Goal: Information Seeking & Learning: Check status

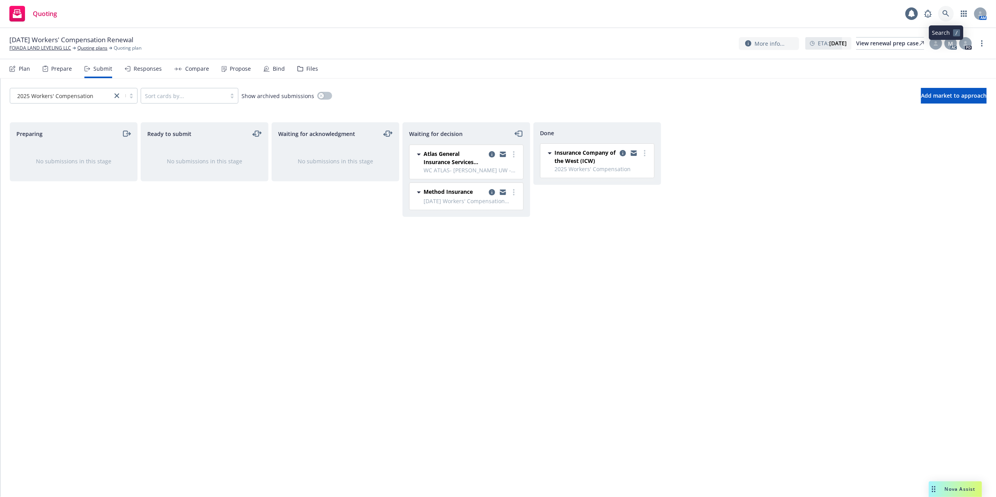
click at [944, 11] on icon at bounding box center [946, 13] width 7 height 7
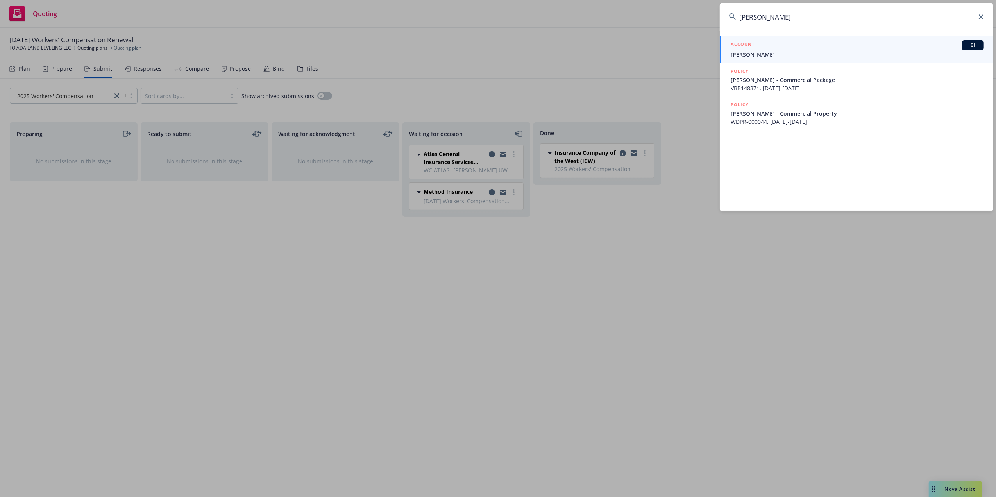
type input "[PERSON_NAME]"
click at [746, 50] on div "ACCOUNT BI Diego Gracia" at bounding box center [857, 49] width 253 height 18
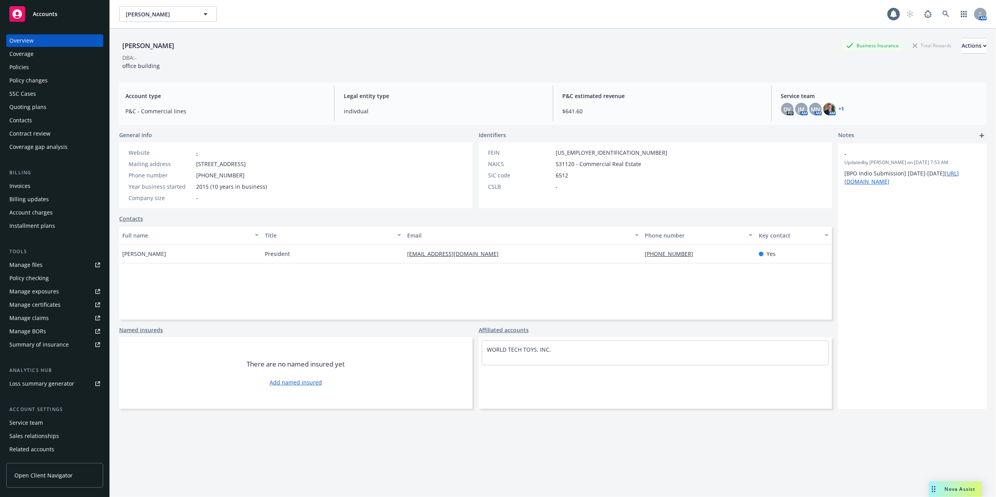
click at [18, 63] on div "Policies" at bounding box center [19, 67] width 20 height 13
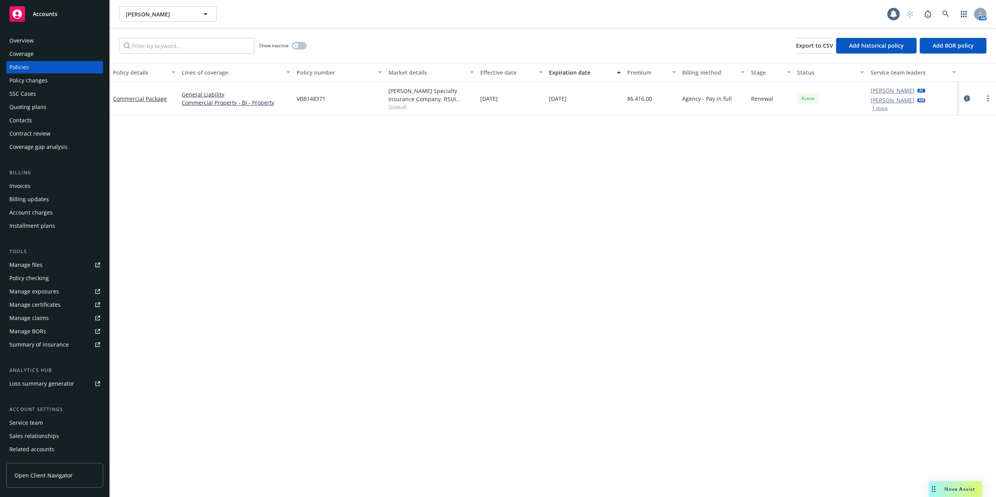
click at [23, 120] on div "Contacts" at bounding box center [20, 120] width 23 height 13
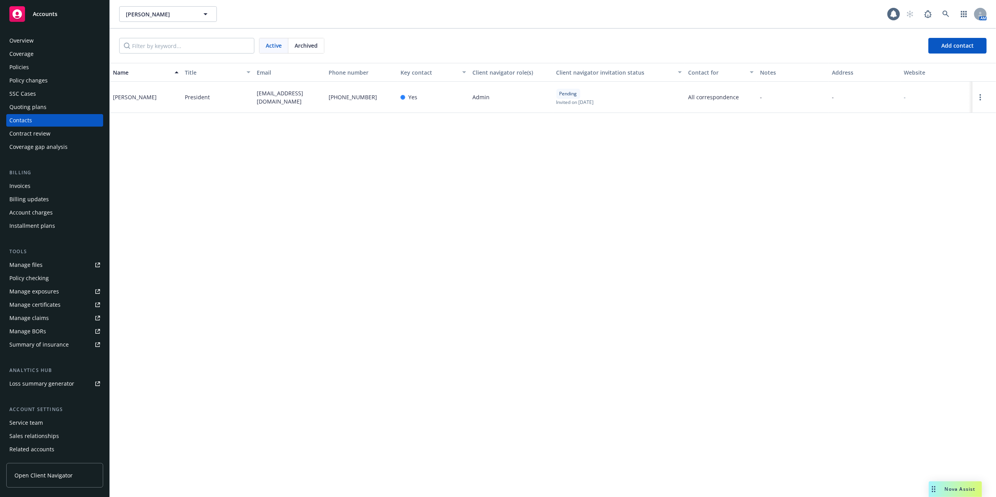
click at [19, 184] on div "Invoices" at bounding box center [19, 186] width 21 height 13
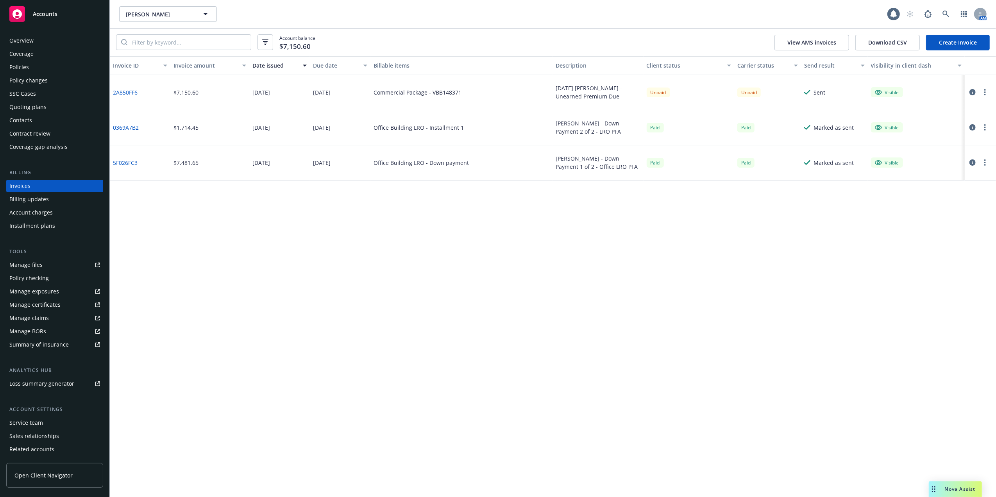
click at [125, 91] on link "2A850FF6" at bounding box center [125, 92] width 25 height 8
click at [39, 68] on div "Policies" at bounding box center [54, 67] width 91 height 13
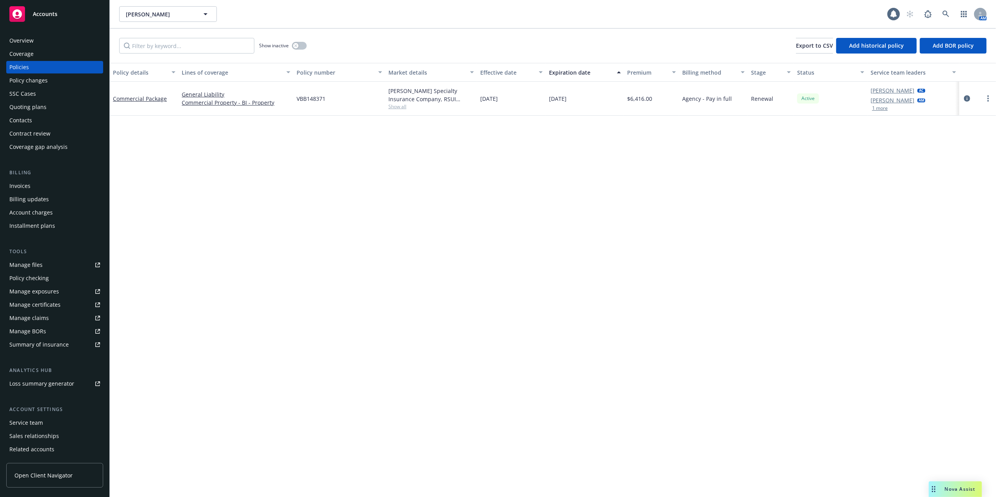
click at [19, 120] on div "Contacts" at bounding box center [20, 120] width 23 height 13
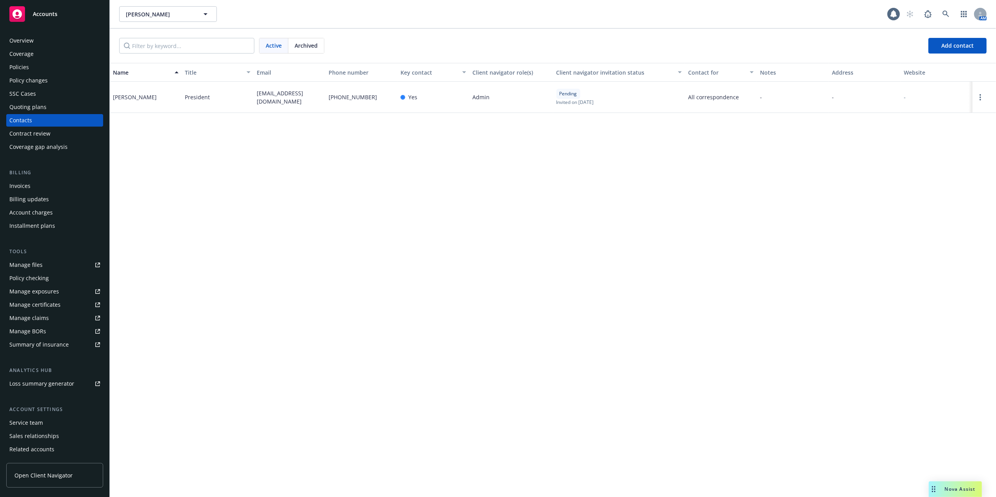
click at [389, 97] on div "[PHONE_NUMBER]" at bounding box center [362, 97] width 72 height 31
drag, startPoint x: 964, startPoint y: 489, endPoint x: 962, endPoint y: 483, distance: 5.8
click at [963, 488] on span "Nova Assist" at bounding box center [960, 489] width 31 height 7
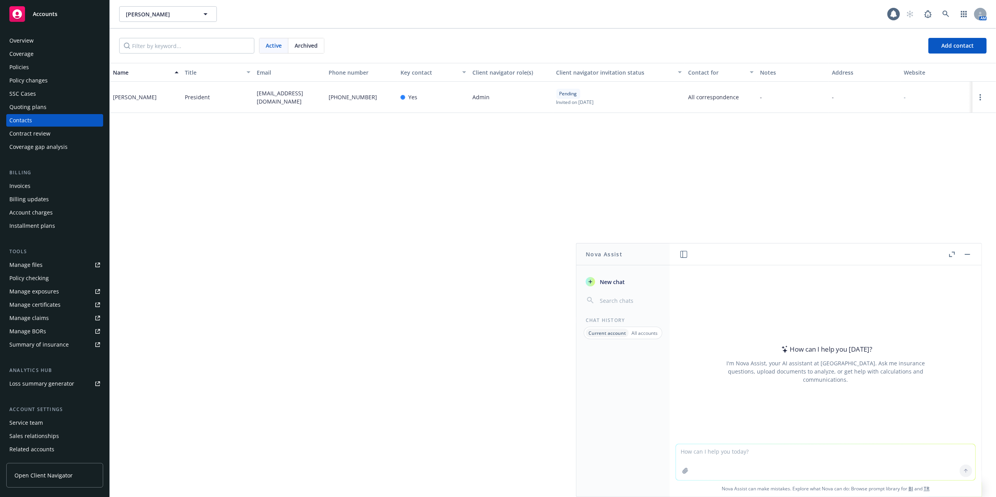
click at [790, 448] on textarea at bounding box center [825, 462] width 299 height 36
paste textarea "Hi [PERSON_NAME], Please note that [PERSON_NAME] and I are the Service Team for…"
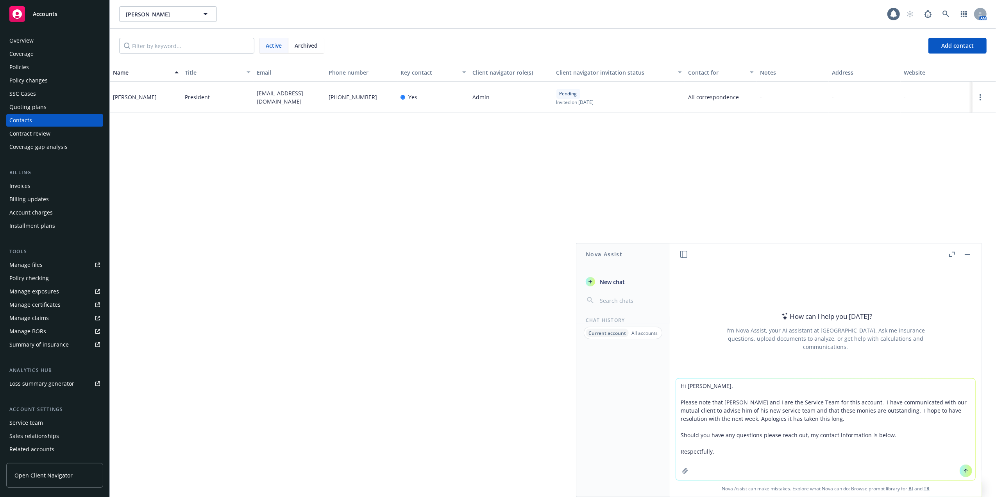
click at [677, 385] on textarea "Hi [PERSON_NAME], Please note that [PERSON_NAME] and I are the Service Team for…" at bounding box center [825, 430] width 299 height 102
type textarea "Refine email Hi [PERSON_NAME], Please note that [PERSON_NAME] and I are the Ser…"
click at [963, 468] on icon at bounding box center [965, 470] width 5 height 5
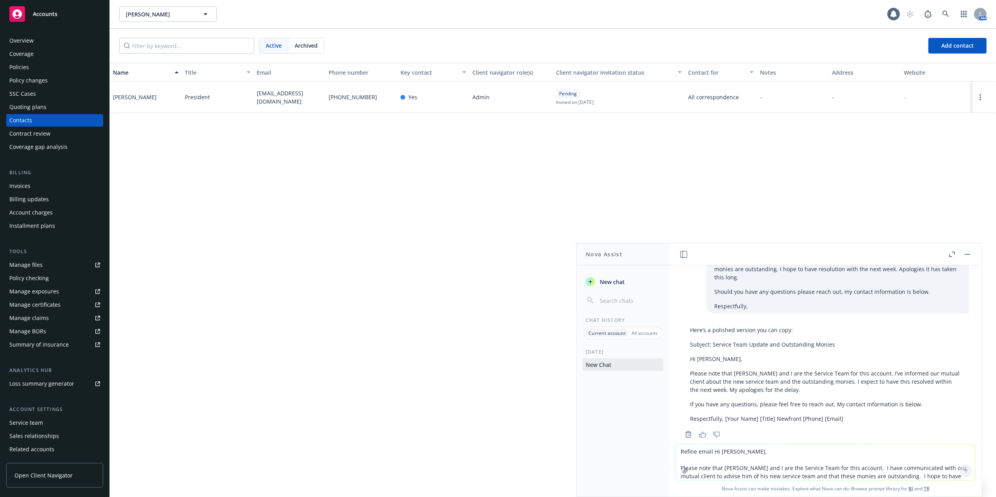
scroll to position [47, 0]
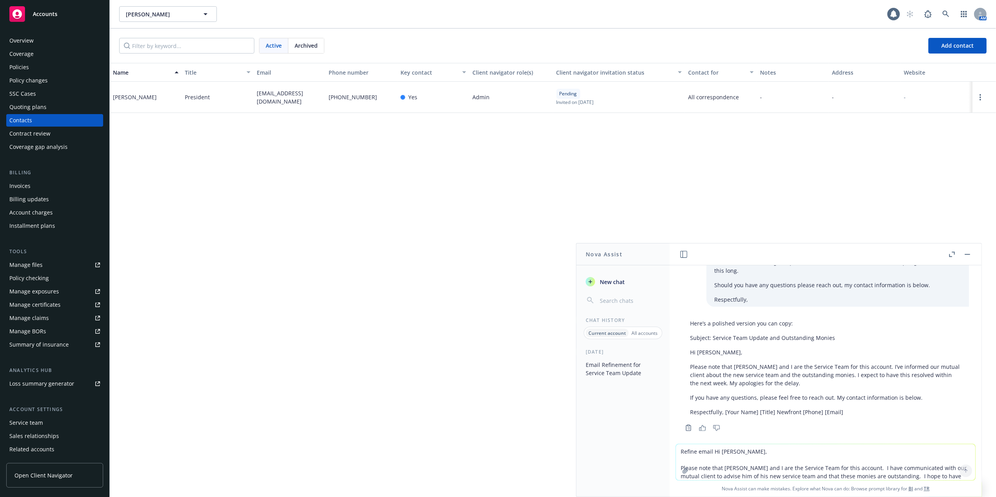
click at [684, 329] on div "Here’s a polished version you can copy: Subject: Service Team Update and Outsta…" at bounding box center [825, 367] width 287 height 103
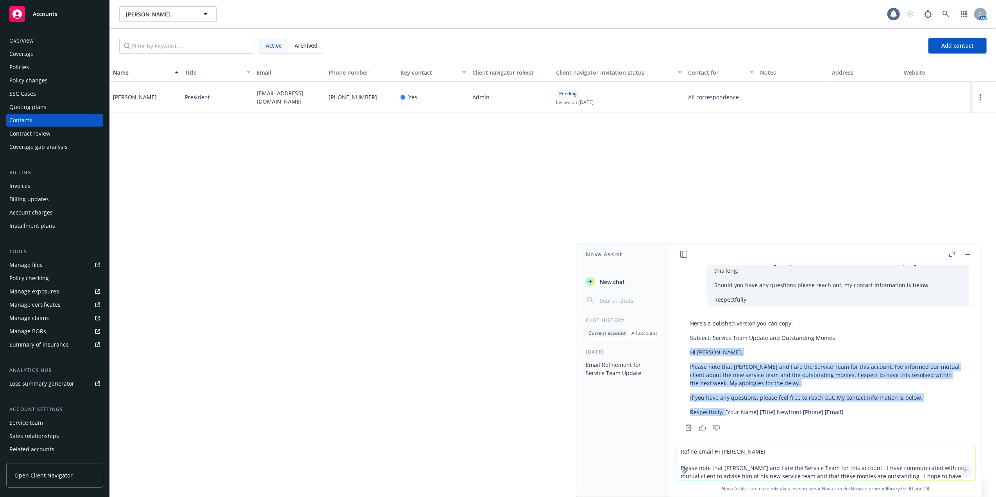
drag, startPoint x: 688, startPoint y: 343, endPoint x: 724, endPoint y: 399, distance: 66.8
click at [724, 399] on div "Here’s a polished version you can copy: Subject: Service Team Update and Outsta…" at bounding box center [825, 367] width 287 height 103
copy div "Hi [PERSON_NAME], Please note that [PERSON_NAME] and I are the Service Team for…"
click at [30, 90] on div "SSC Cases" at bounding box center [22, 94] width 27 height 13
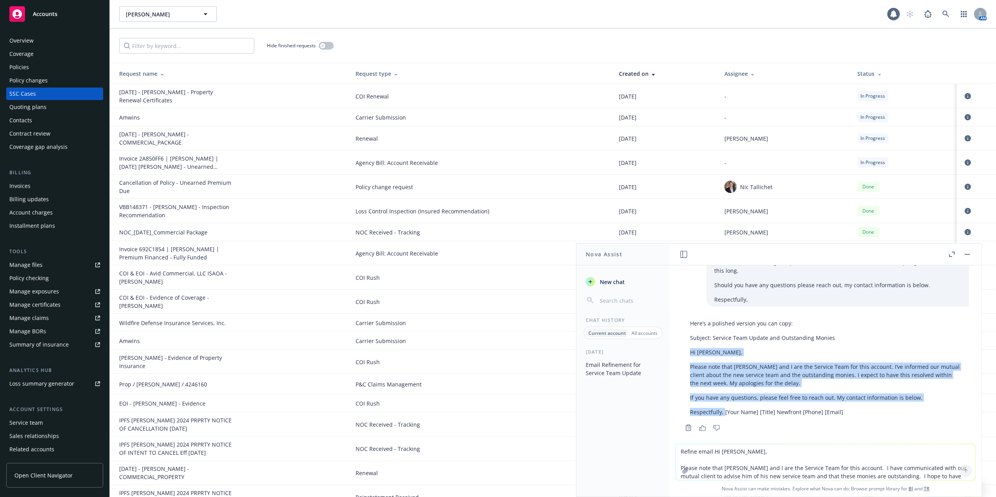
click at [969, 255] on button "button" at bounding box center [967, 254] width 9 height 9
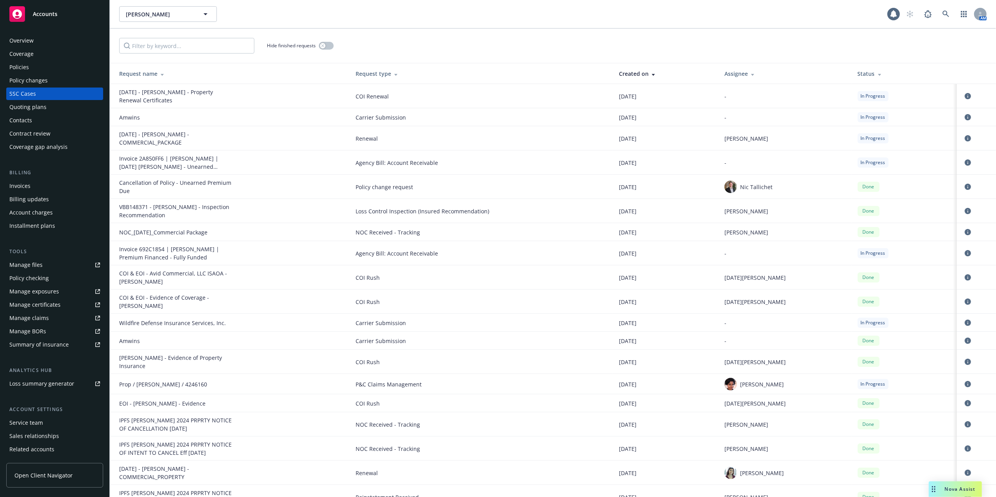
click at [406, 94] on span "COI Renewal" at bounding box center [481, 96] width 251 height 8
click at [190, 95] on div "[DATE] - [PERSON_NAME] - Property Renewal Certificates" at bounding box center [177, 96] width 117 height 16
click at [965, 95] on icon "circleInformation" at bounding box center [968, 96] width 6 height 6
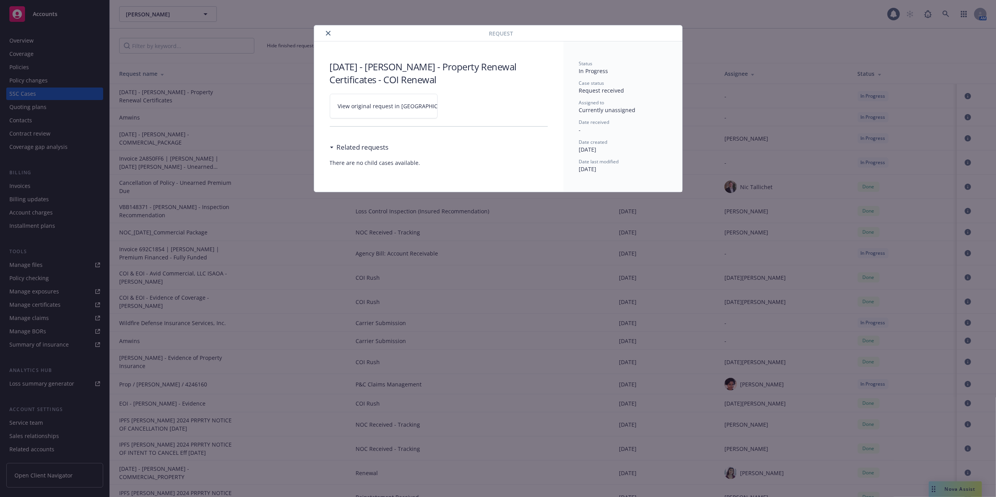
click at [355, 105] on span "View original request in [GEOGRAPHIC_DATA]" at bounding box center [397, 106] width 118 height 8
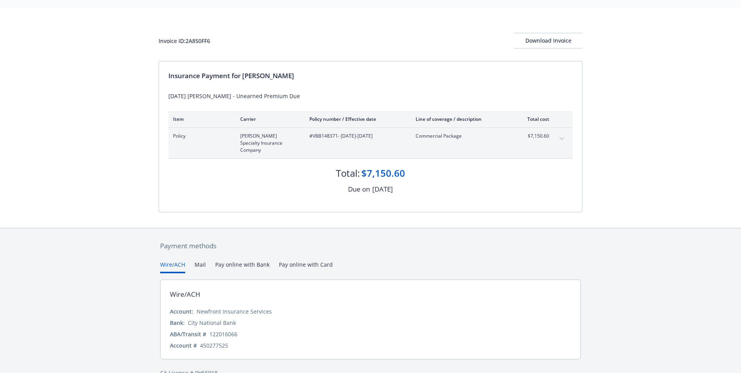
scroll to position [30, 0]
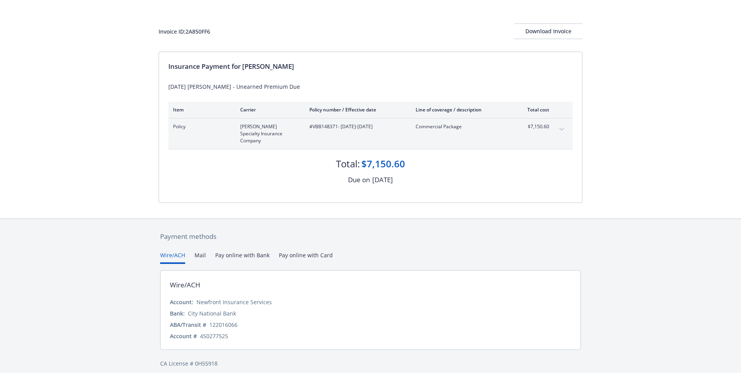
click at [165, 251] on button "Wire/ACH" at bounding box center [172, 257] width 25 height 13
click at [546, 28] on div "Download Invoice" at bounding box center [548, 31] width 68 height 15
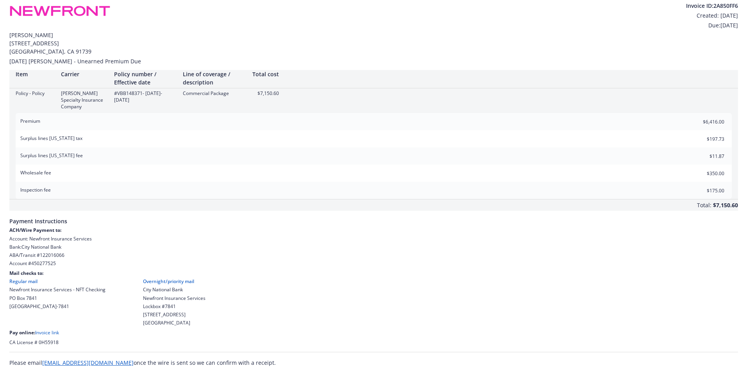
scroll to position [0, 0]
